Goal: Task Accomplishment & Management: Manage account settings

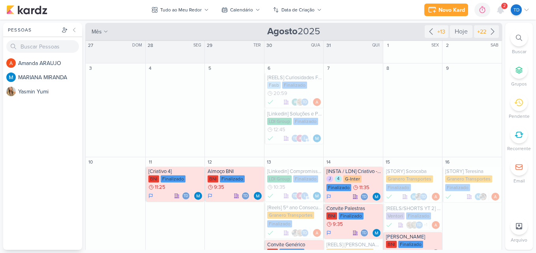
scroll to position [434, 0]
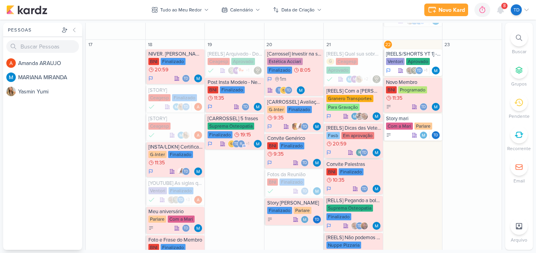
scroll to position [223, 0]
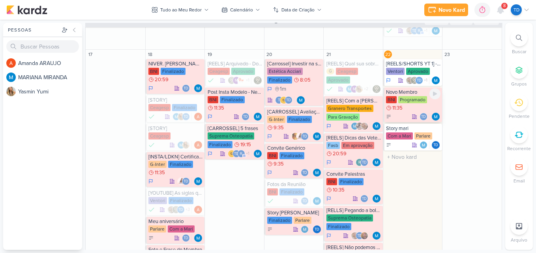
click at [421, 110] on div "BNI Programado 11:35" at bounding box center [413, 104] width 55 height 16
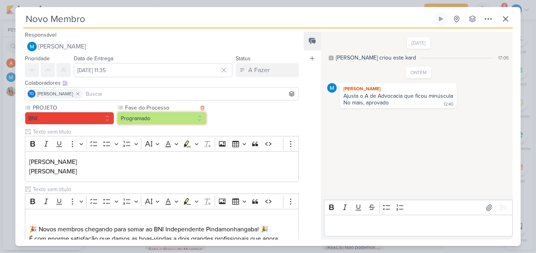
click at [195, 117] on button "Programado" at bounding box center [161, 118] width 89 height 13
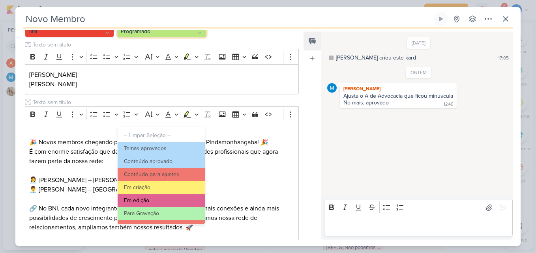
scroll to position [76, 0]
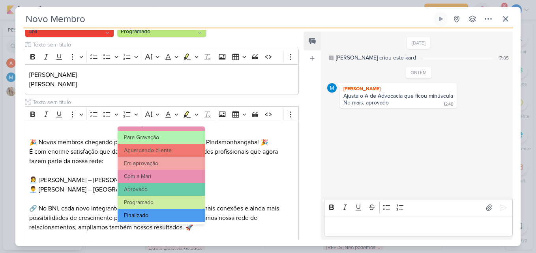
click at [144, 213] on button "Finalizado" at bounding box center [161, 215] width 87 height 13
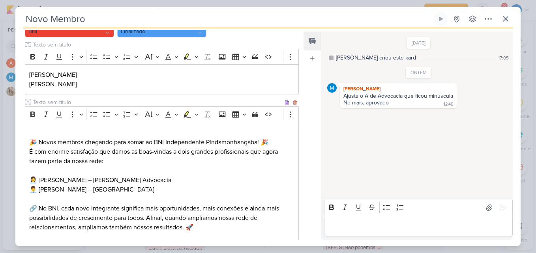
scroll to position [280, 0]
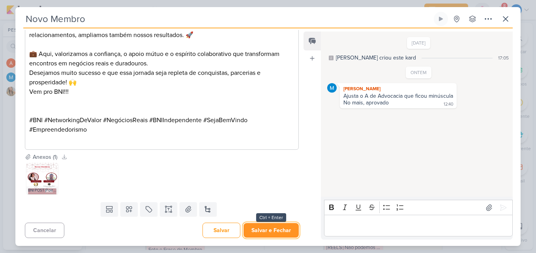
click at [280, 233] on button "Salvar e Fechar" at bounding box center [270, 230] width 55 height 15
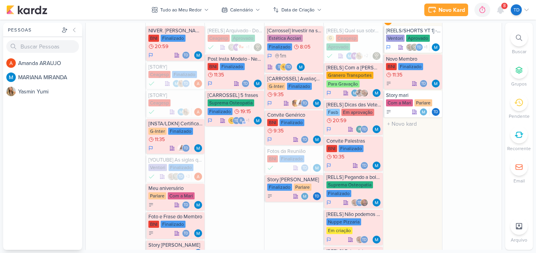
scroll to position [213, 0]
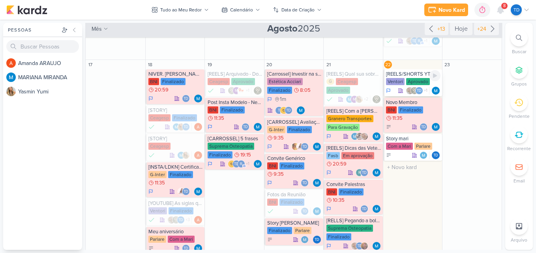
click at [413, 77] on div "[REELS/SHORTS YT 1] - Siglas" at bounding box center [413, 74] width 55 height 6
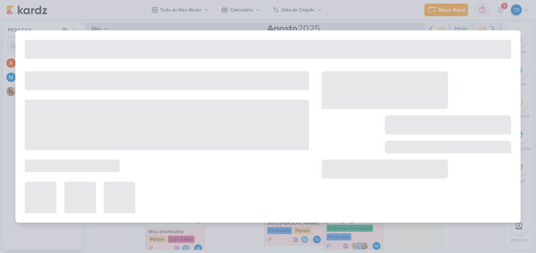
type input "[REELS/SHORTS YT 1] - Siglas"
type input "22 de agosto de 2025 às 23:59"
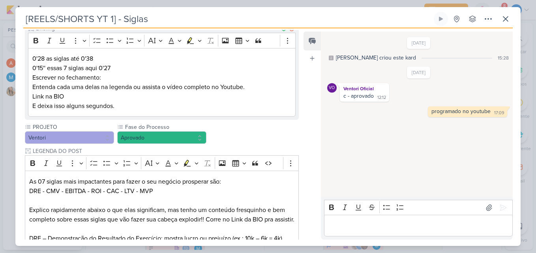
scroll to position [114, 0]
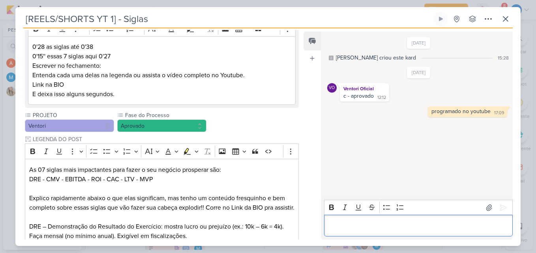
click at [392, 230] on p "Editor editing area: main" at bounding box center [418, 225] width 180 height 9
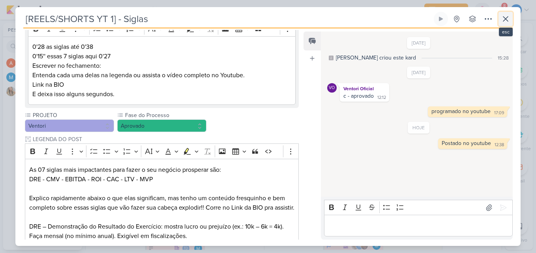
click at [502, 16] on icon at bounding box center [505, 18] width 9 height 9
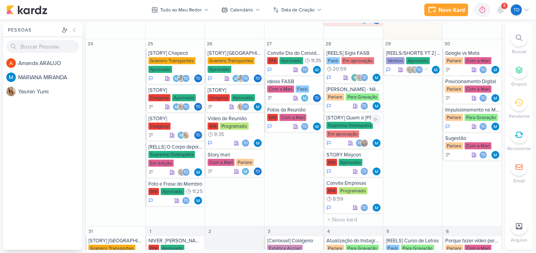
scroll to position [533, 0]
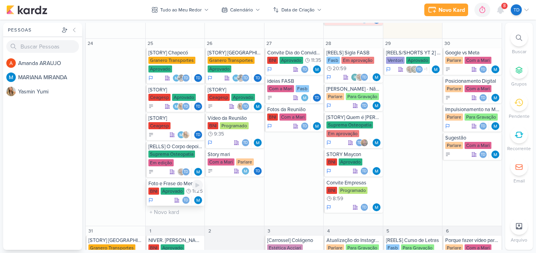
click at [176, 195] on div "Aprovado" at bounding box center [173, 191] width 24 height 7
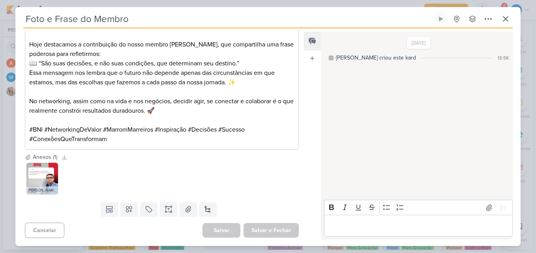
scroll to position [0, 0]
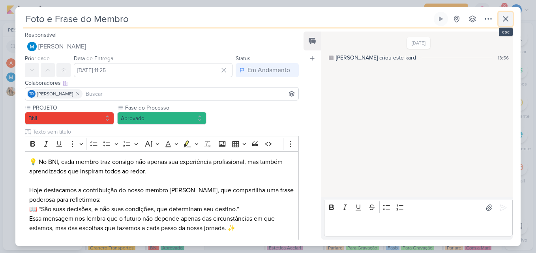
click at [508, 20] on icon at bounding box center [505, 18] width 9 height 9
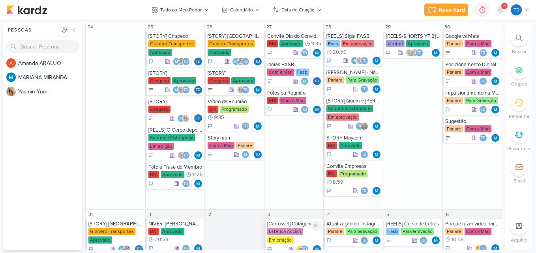
scroll to position [531, 0]
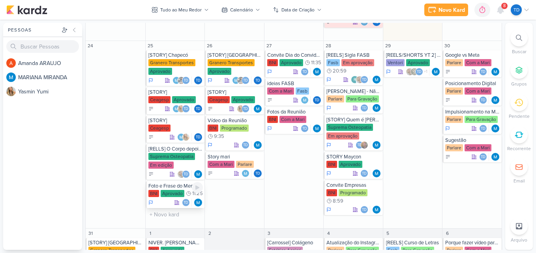
click at [177, 198] on div "BNI Aprovado 11:25" at bounding box center [175, 194] width 55 height 8
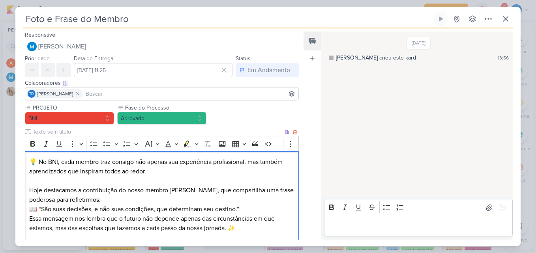
click at [262, 236] on p "Editor editing area: main" at bounding box center [161, 237] width 265 height 9
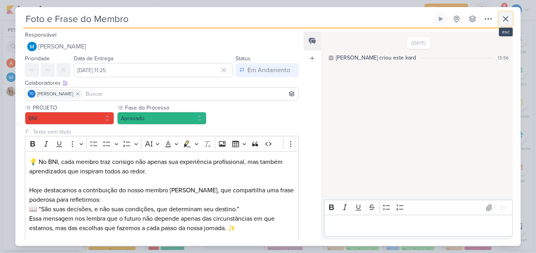
click at [506, 23] on icon at bounding box center [505, 18] width 9 height 9
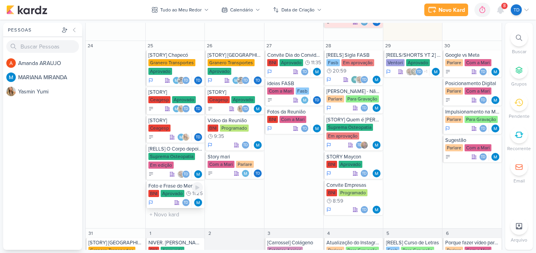
click at [185, 198] on div "BNI Aprovado 11:25" at bounding box center [175, 194] width 55 height 8
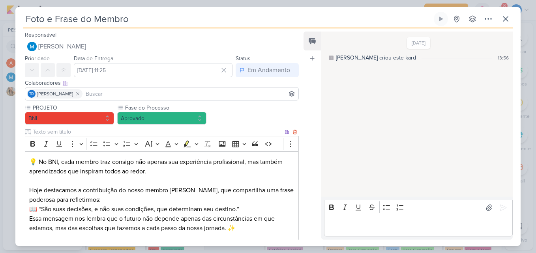
scroll to position [29, 0]
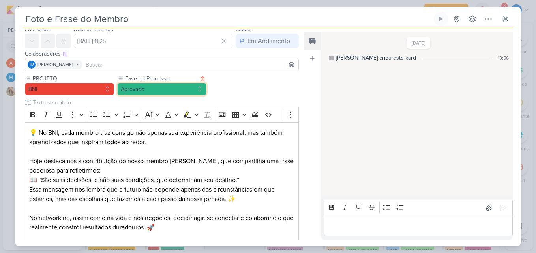
click at [136, 91] on button "Aprovado" at bounding box center [161, 89] width 89 height 13
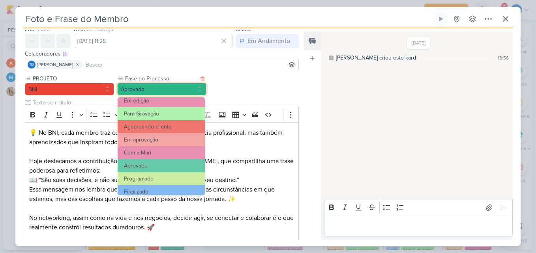
scroll to position [76, 0]
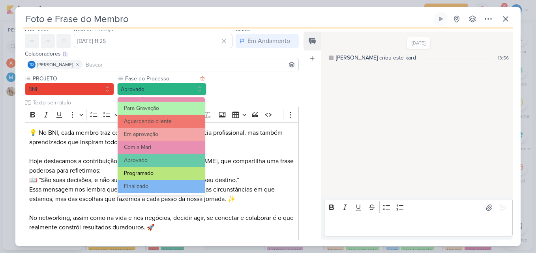
click at [153, 176] on button "Programado" at bounding box center [161, 173] width 87 height 13
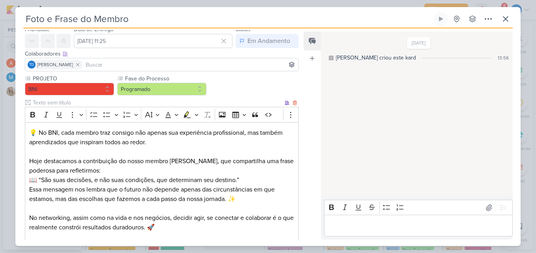
scroll to position [146, 0]
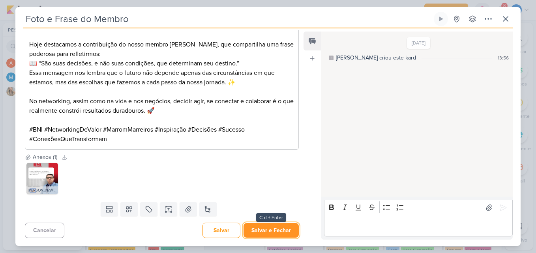
click at [262, 236] on button "Salvar e Fechar" at bounding box center [270, 230] width 55 height 15
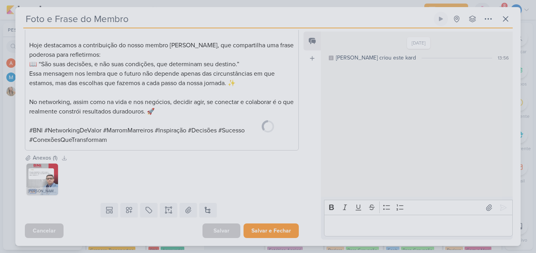
scroll to position [145, 0]
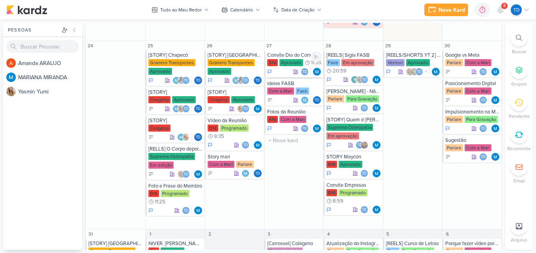
click at [285, 64] on div "Aprovado" at bounding box center [291, 62] width 24 height 7
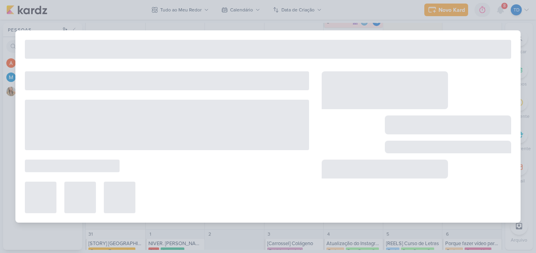
type input "Convite Dia do Convidado"
type input "27 de agosto de 2025 às 11:35"
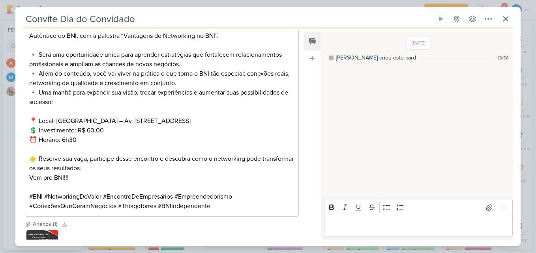
scroll to position [0, 0]
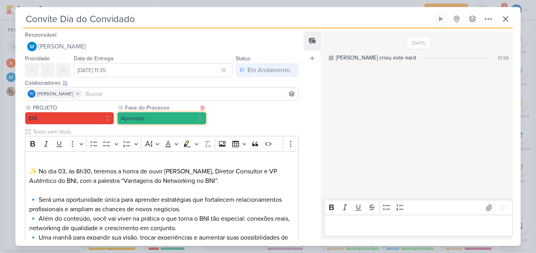
click at [192, 120] on button "Aprovado" at bounding box center [161, 118] width 89 height 13
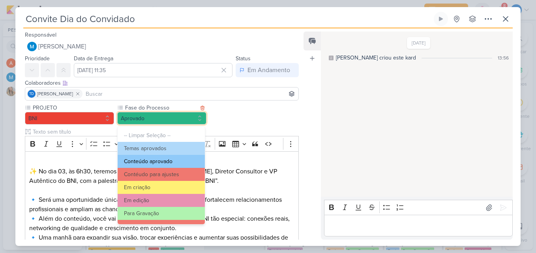
scroll to position [76, 0]
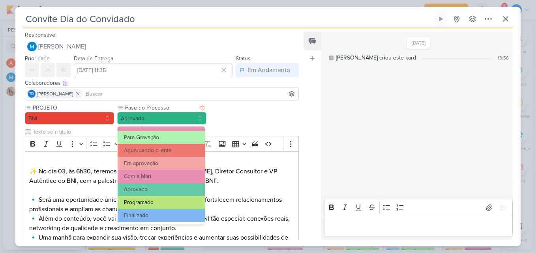
click at [169, 199] on button "Programado" at bounding box center [161, 202] width 87 height 13
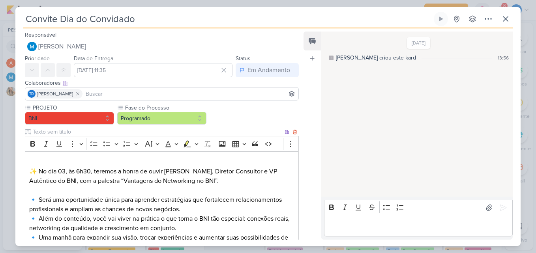
scroll to position [212, 0]
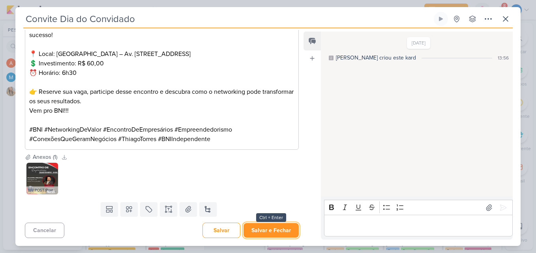
click at [282, 236] on button "Salvar e Fechar" at bounding box center [270, 230] width 55 height 15
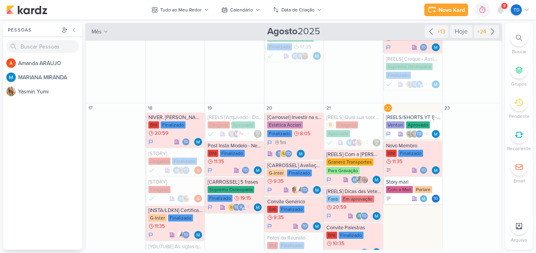
scroll to position [161, 0]
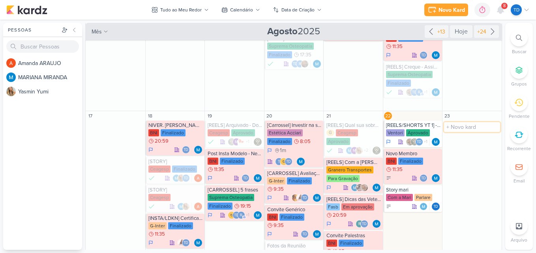
click at [470, 128] on input "text" at bounding box center [472, 127] width 56 height 10
type input "i"
type input "Ideias Ginter"
click at [462, 125] on div "Ideias Ginter" at bounding box center [472, 125] width 55 height 6
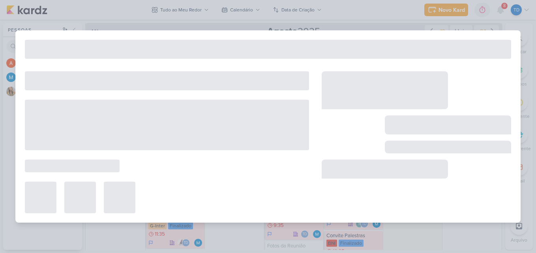
type input "Ideias Ginter"
type input "23 de agosto de 2025 às 23:59"
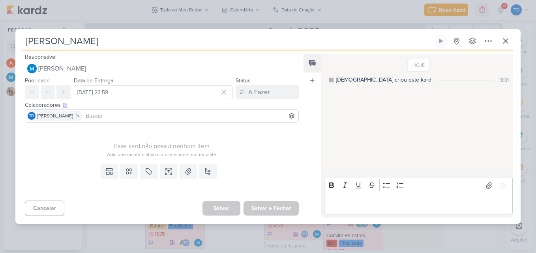
scroll to position [0, 0]
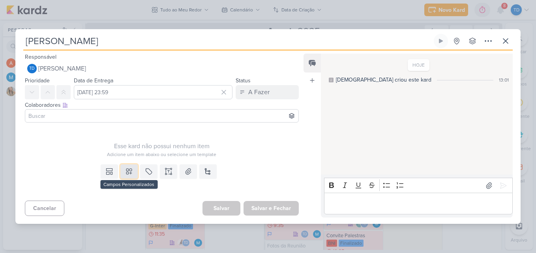
click at [127, 173] on icon at bounding box center [129, 172] width 6 height 6
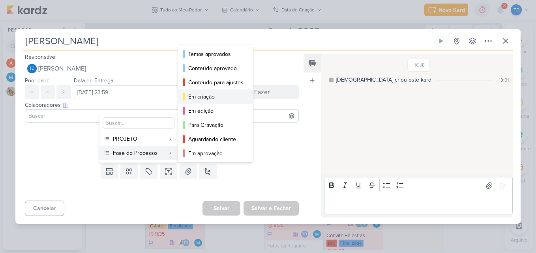
click at [210, 96] on div "Em criação" at bounding box center [215, 97] width 55 height 8
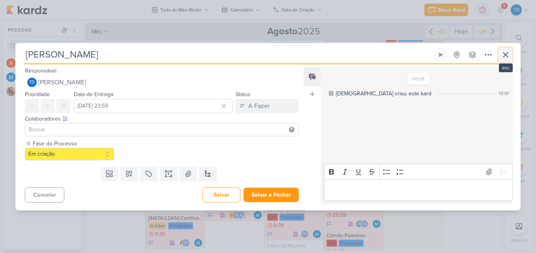
click at [506, 54] on icon at bounding box center [505, 54] width 5 height 5
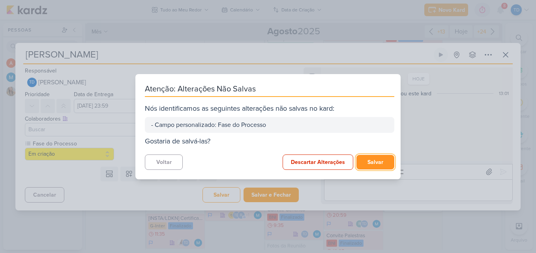
click at [381, 156] on button "Salvar" at bounding box center [375, 162] width 38 height 15
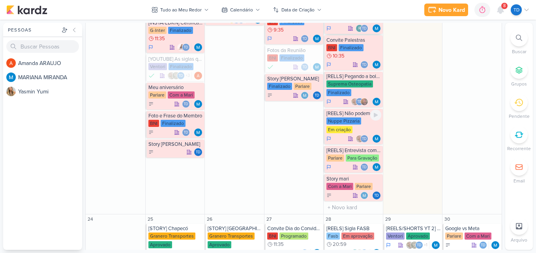
scroll to position [368, 0]
